Goal: Check status: Check status

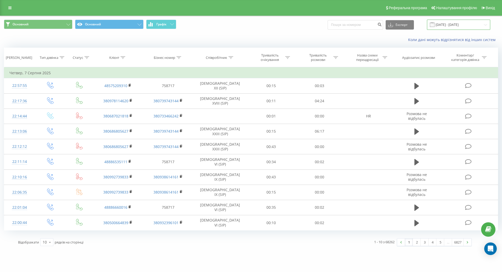
click at [490, 24] on input "[DATE] - [DATE]" at bounding box center [458, 25] width 63 height 10
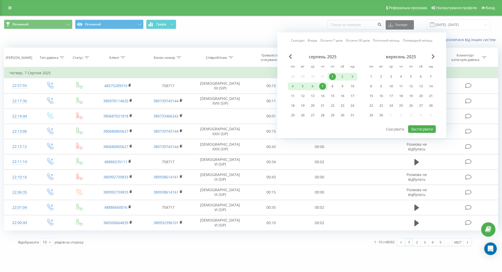
click at [399, 40] on link "Поточний місяць" at bounding box center [385, 40] width 27 height 5
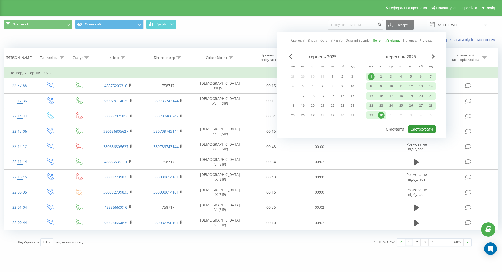
click at [435, 129] on button "Застосувати" at bounding box center [422, 129] width 28 height 8
type input "[DATE] - [DATE]"
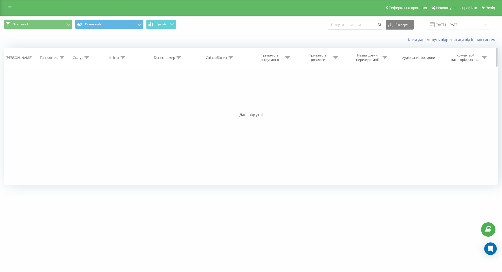
click at [125, 58] on icon at bounding box center [122, 57] width 5 height 3
click at [128, 96] on input "text" at bounding box center [118, 94] width 46 height 9
paste input "380977445590"
type input "380977445590"
click at [136, 106] on span "OK" at bounding box center [128, 105] width 15 height 8
